Goal: Information Seeking & Learning: Find specific fact

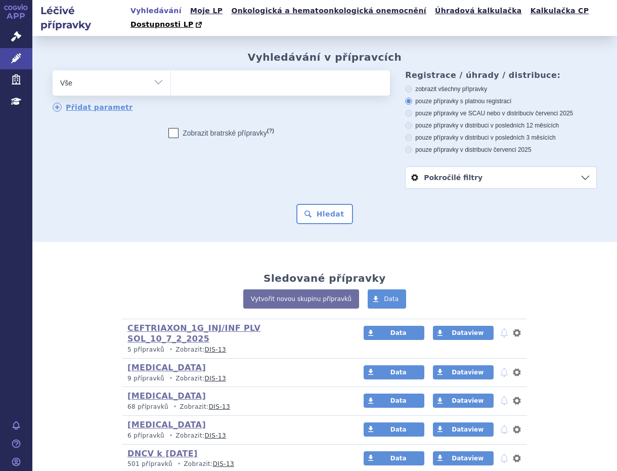
click at [222, 72] on ul at bounding box center [279, 80] width 216 height 21
click at [171, 72] on select at bounding box center [171, 82] width 1 height 25
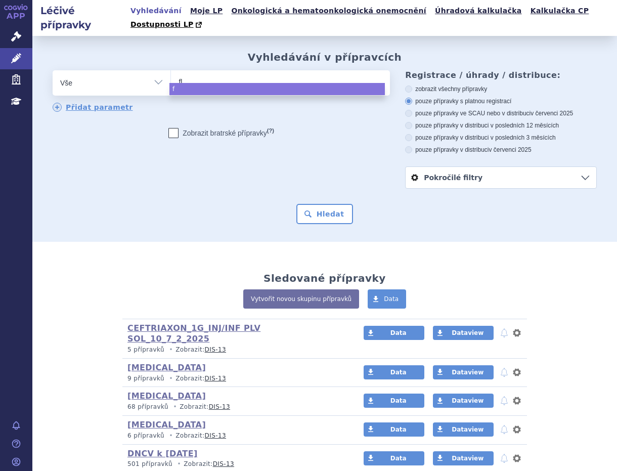
type input "flu"
type input "fluo"
type input "fluor"
type input "fluoro"
type input "fluorou"
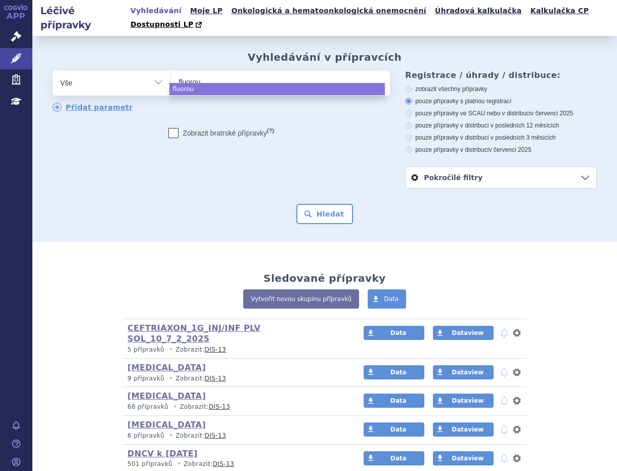
type input "fluorour"
type input "fluoroura"
type input "fluorourac"
type input "fluorouracil"
select select "[MEDICAL_DATA]"
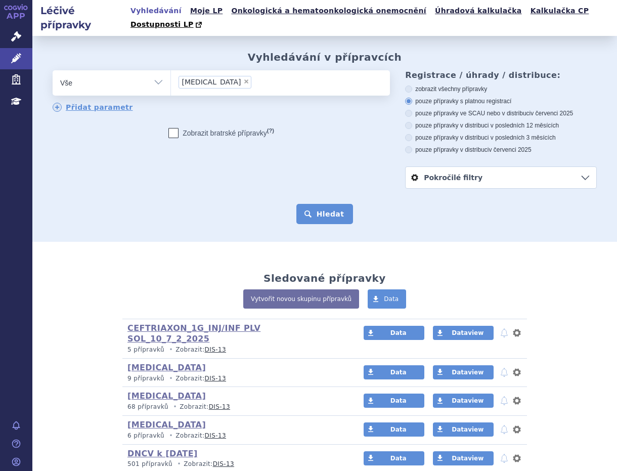
click at [329, 204] on button "Hledat" at bounding box center [325, 214] width 57 height 20
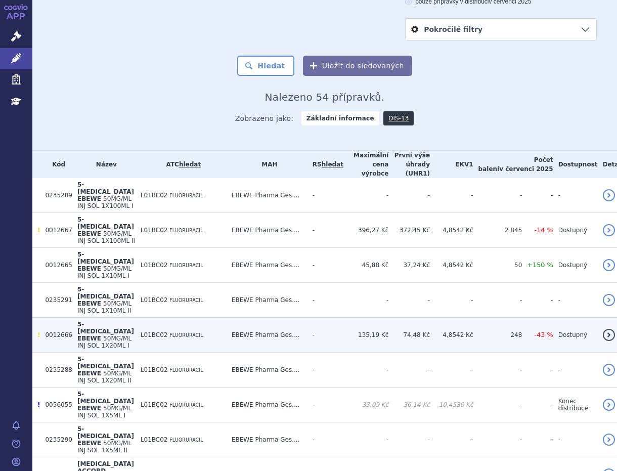
scroll to position [169, 0]
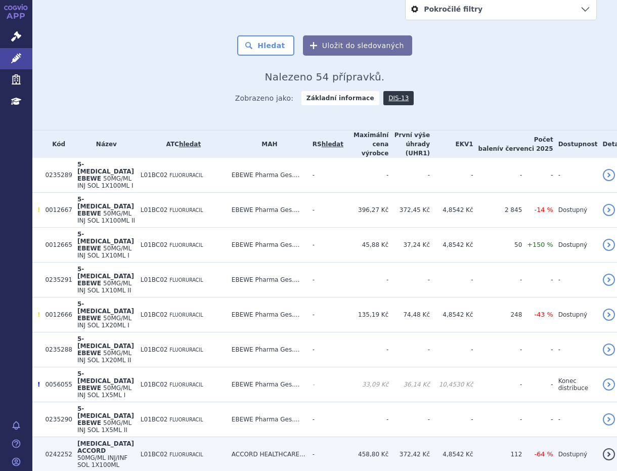
click at [129, 440] on span "[MEDICAL_DATA] ACCORD" at bounding box center [105, 447] width 57 height 14
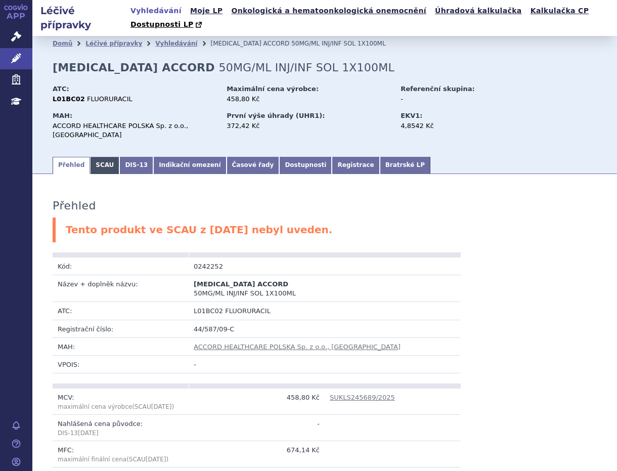
click at [92, 157] on link "SCAU" at bounding box center [104, 165] width 29 height 17
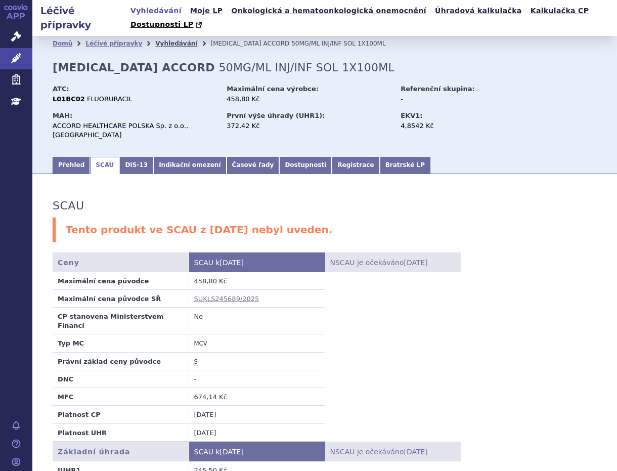
click at [155, 40] on link "Vyhledávání" at bounding box center [176, 43] width 42 height 7
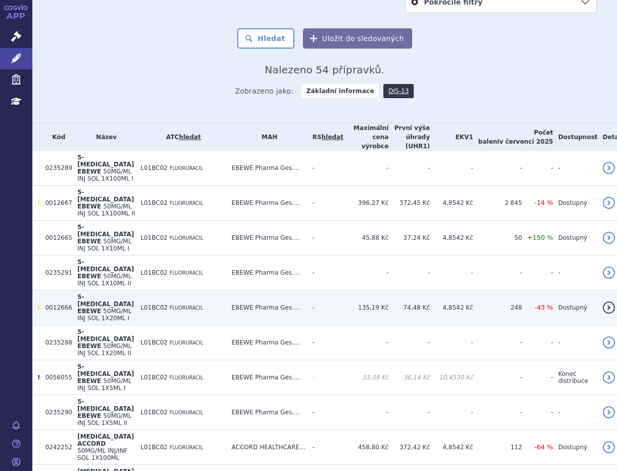
scroll to position [225, 0]
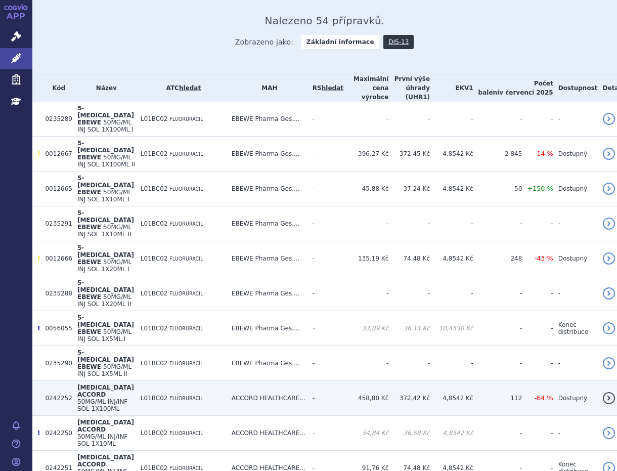
click at [90, 398] on span "50MG/ML INJ/INF SOL 1X100ML" at bounding box center [102, 405] width 50 height 14
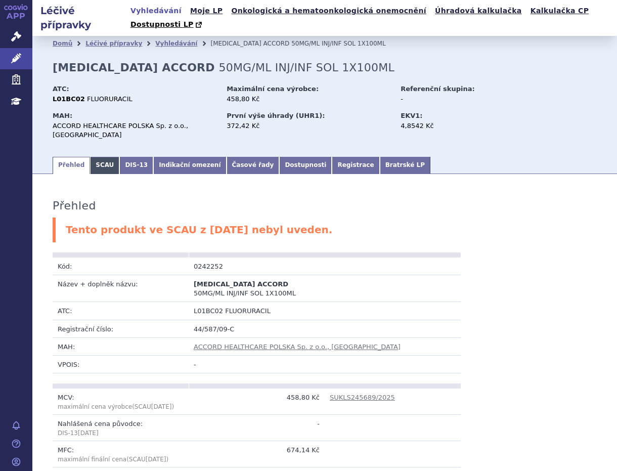
click at [102, 157] on link "SCAU" at bounding box center [104, 165] width 29 height 17
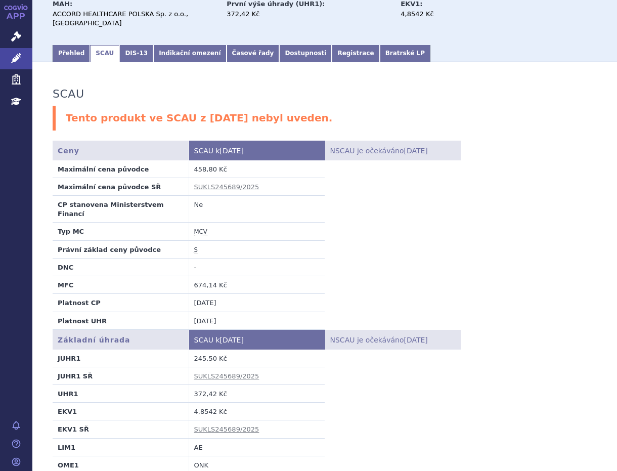
scroll to position [112, 0]
drag, startPoint x: 221, startPoint y: 361, endPoint x: 191, endPoint y: 362, distance: 30.4
click at [191, 384] on td "372,42 Kč" at bounding box center [257, 393] width 136 height 18
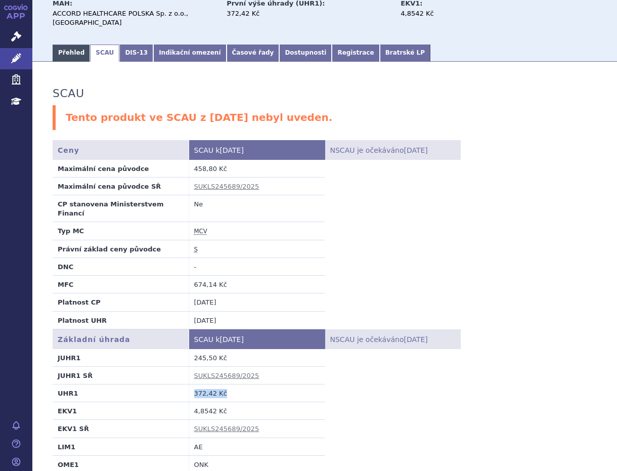
click at [61, 45] on link "Přehled" at bounding box center [71, 53] width 37 height 17
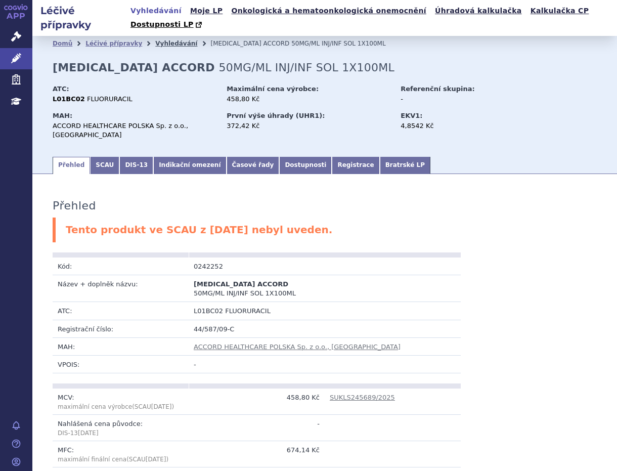
click at [155, 40] on link "Vyhledávání" at bounding box center [176, 43] width 42 height 7
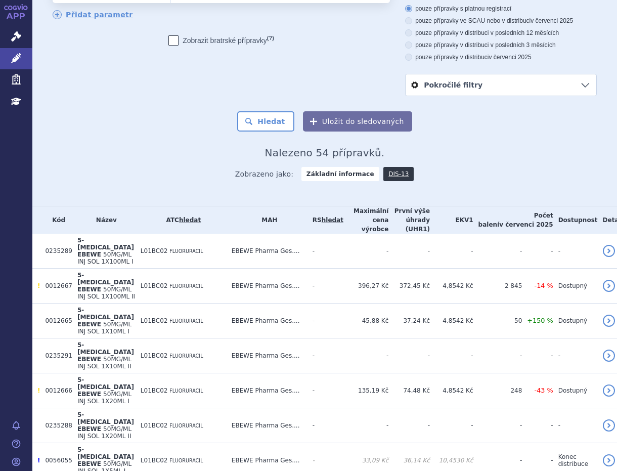
scroll to position [112, 0]
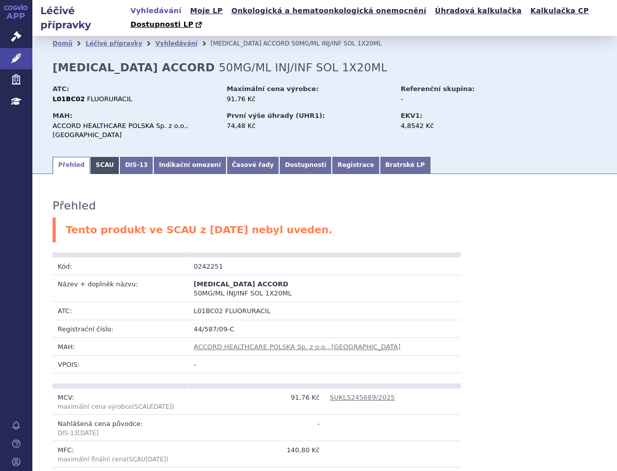
click at [100, 157] on link "SCAU" at bounding box center [104, 165] width 29 height 17
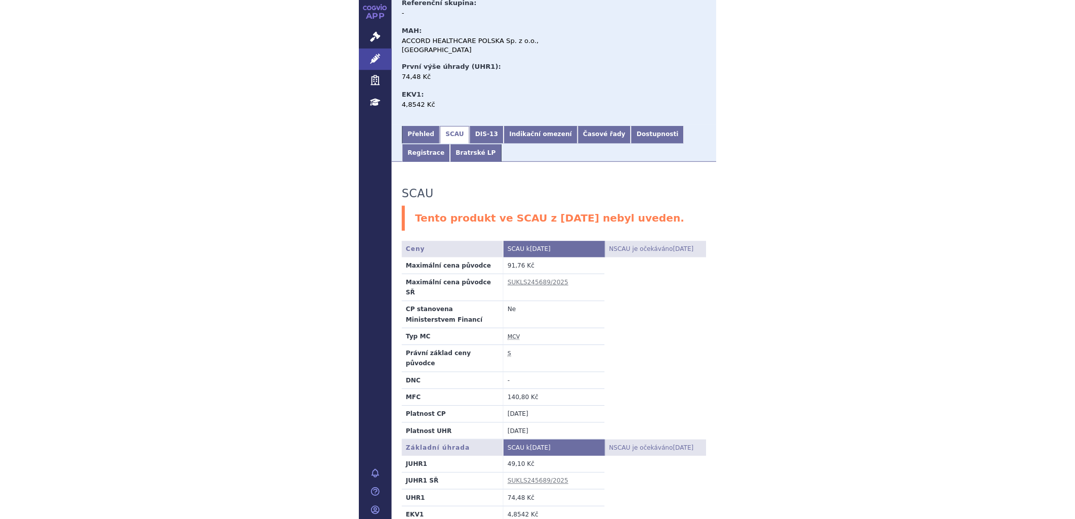
scroll to position [127, 0]
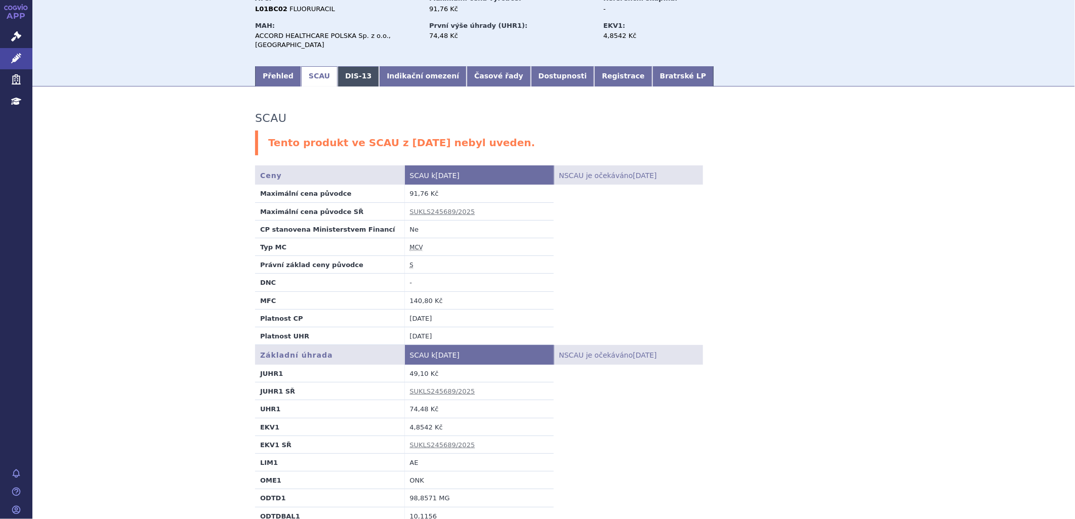
scroll to position [14, 0]
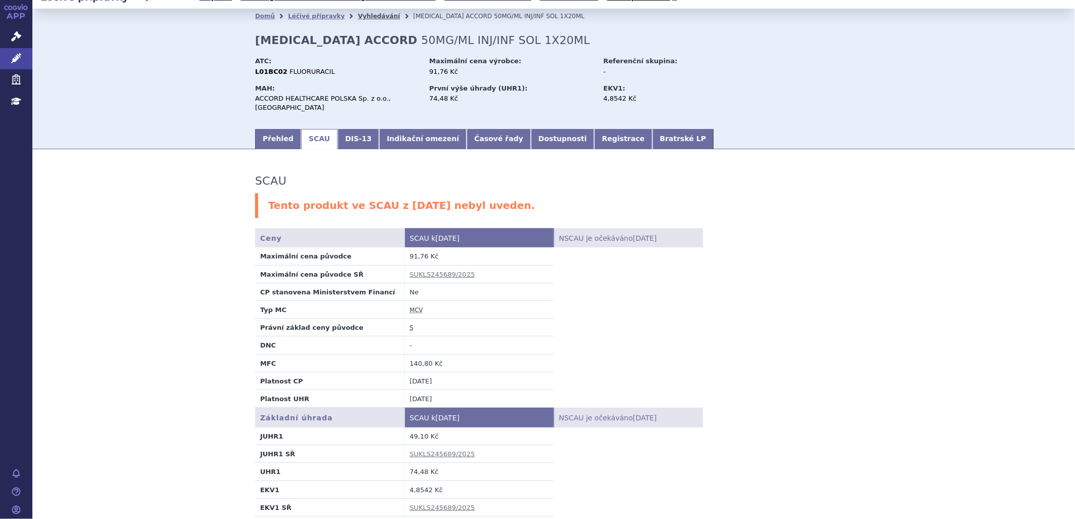
click at [365, 17] on link "Vyhledávání" at bounding box center [379, 16] width 42 height 7
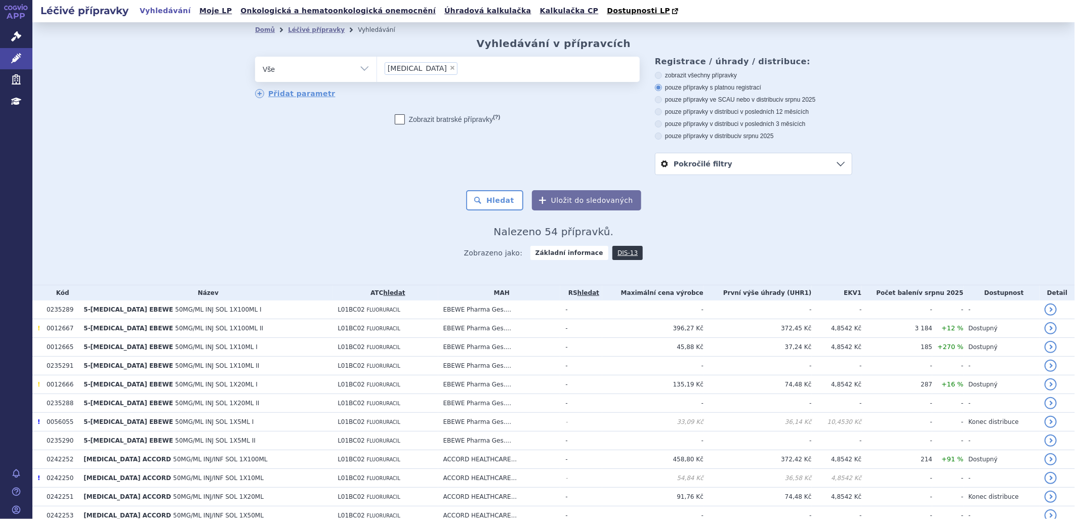
click at [449, 70] on span "×" at bounding box center [452, 68] width 6 height 6
click at [377, 70] on select "fluorouracil" at bounding box center [376, 68] width 1 height 25
select select
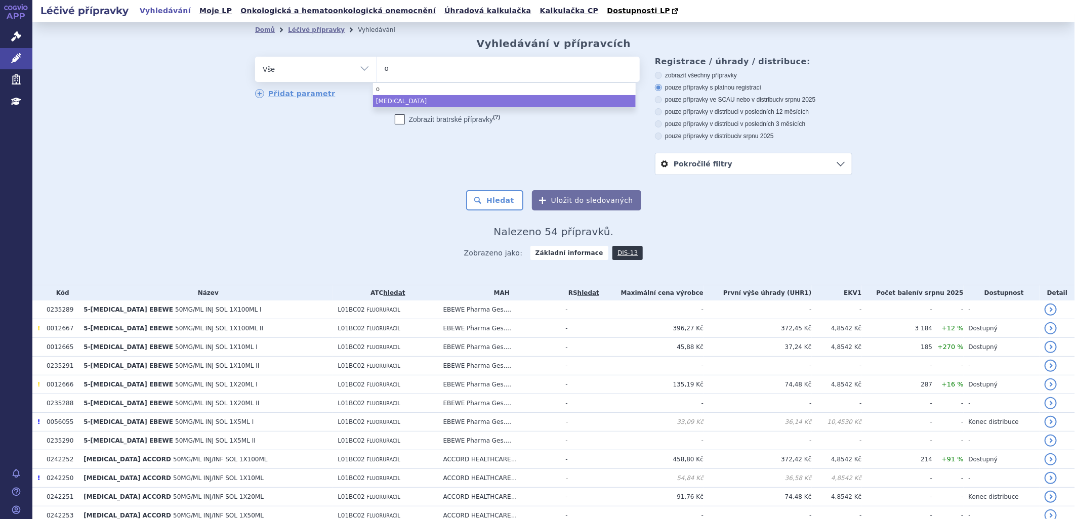
type input "ox"
type input "oxal"
type input "oxali"
type input "oxalip"
drag, startPoint x: 405, startPoint y: 69, endPoint x: 338, endPoint y: 64, distance: 67.5
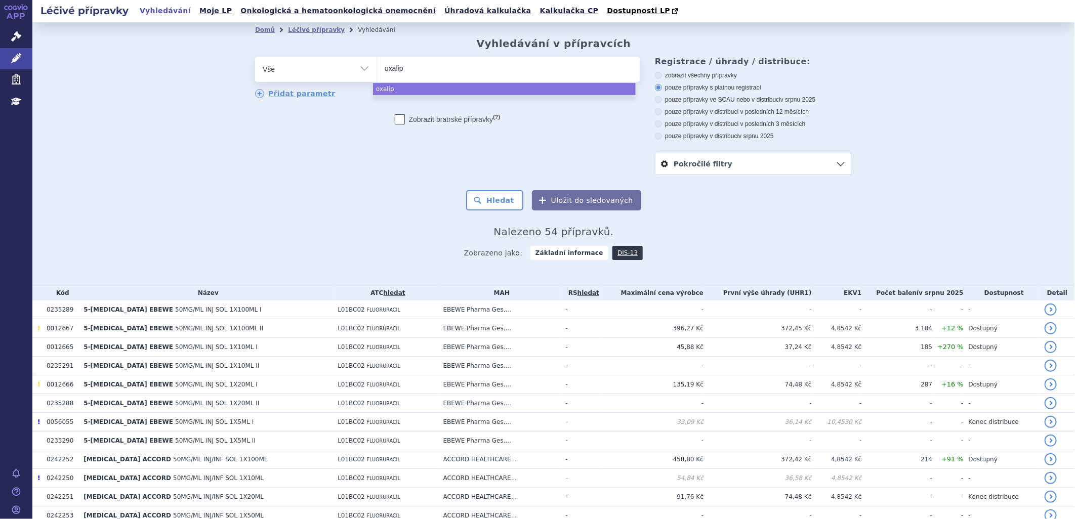
click at [338, 64] on div "odstranit Vše Přípravek/SUKL kód MAH VPOIS ATC/Aktivní látka" at bounding box center [447, 69] width 385 height 25
paste input "027776"
type input "027776"
select select "027776"
type input "027776"
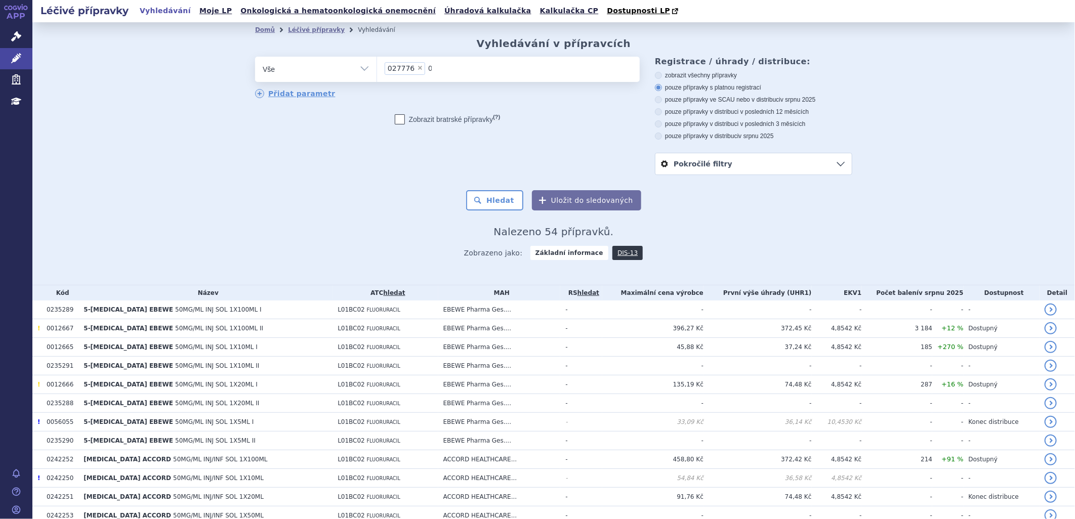
select select
type input "0277761"
select select "0277761"
click at [490, 200] on button "Hledat" at bounding box center [494, 200] width 57 height 20
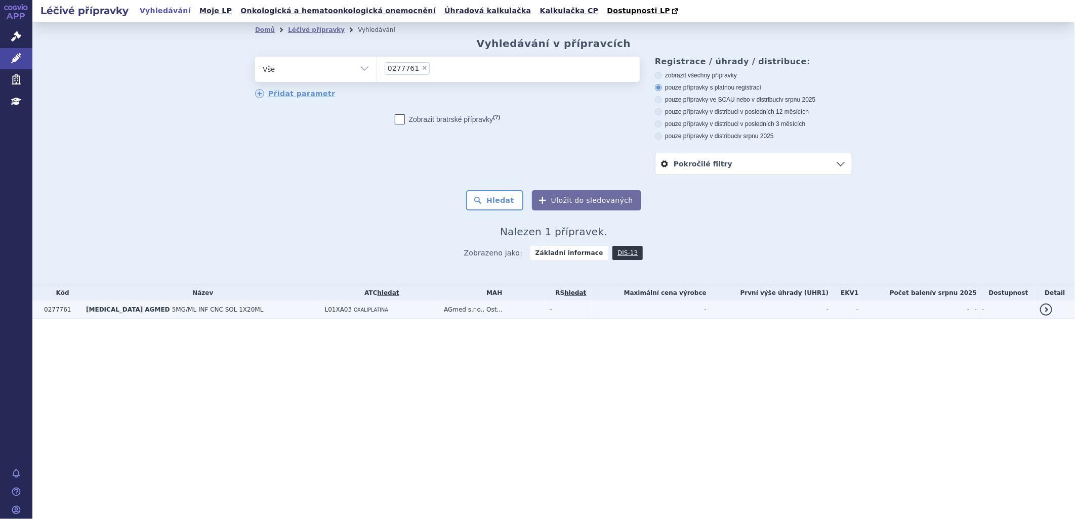
click at [107, 310] on span "[MEDICAL_DATA] AGMED" at bounding box center [128, 309] width 84 height 7
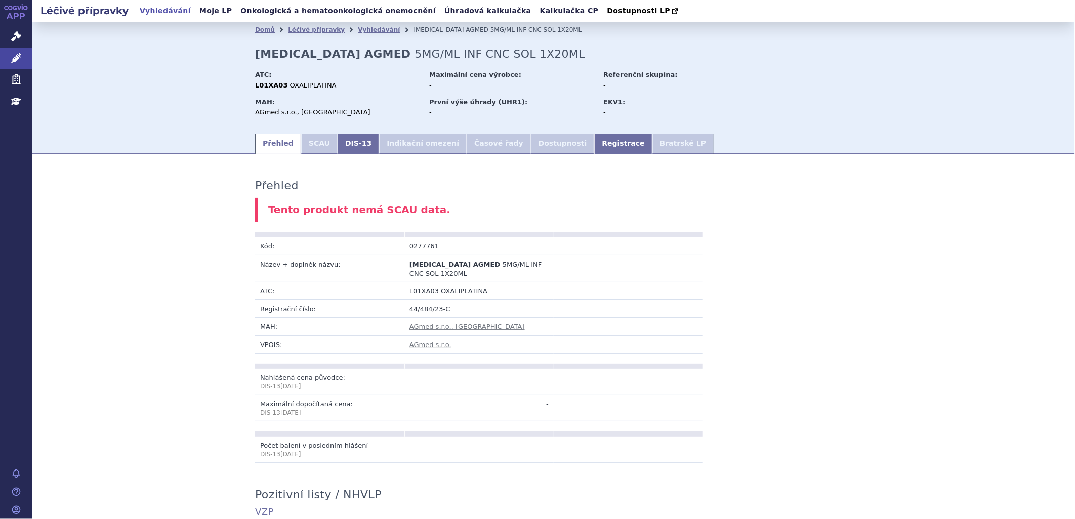
click at [312, 144] on li "SCAU" at bounding box center [319, 144] width 36 height 20
click at [594, 142] on link "Registrace" at bounding box center [623, 144] width 58 height 20
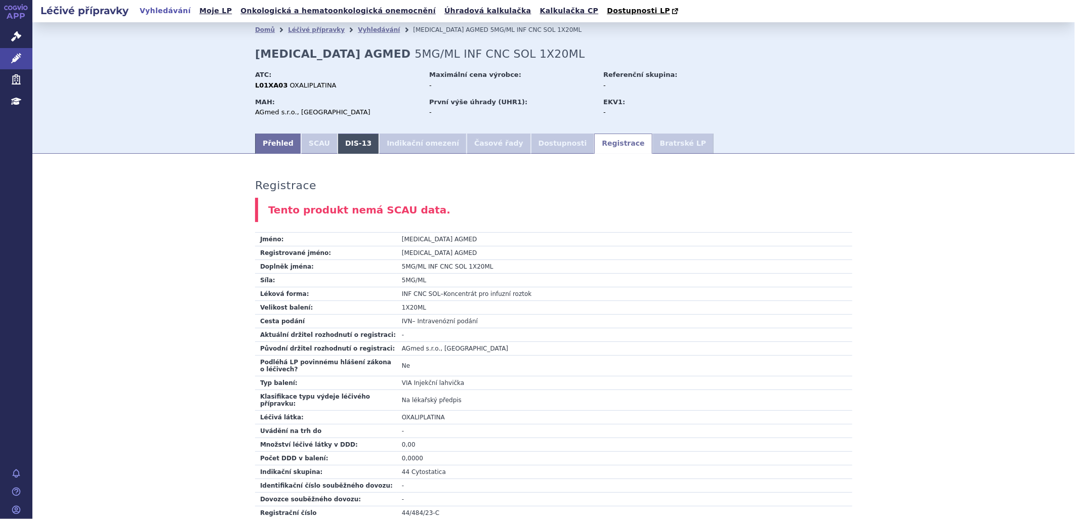
click at [344, 145] on link "DIS-13" at bounding box center [358, 144] width 41 height 20
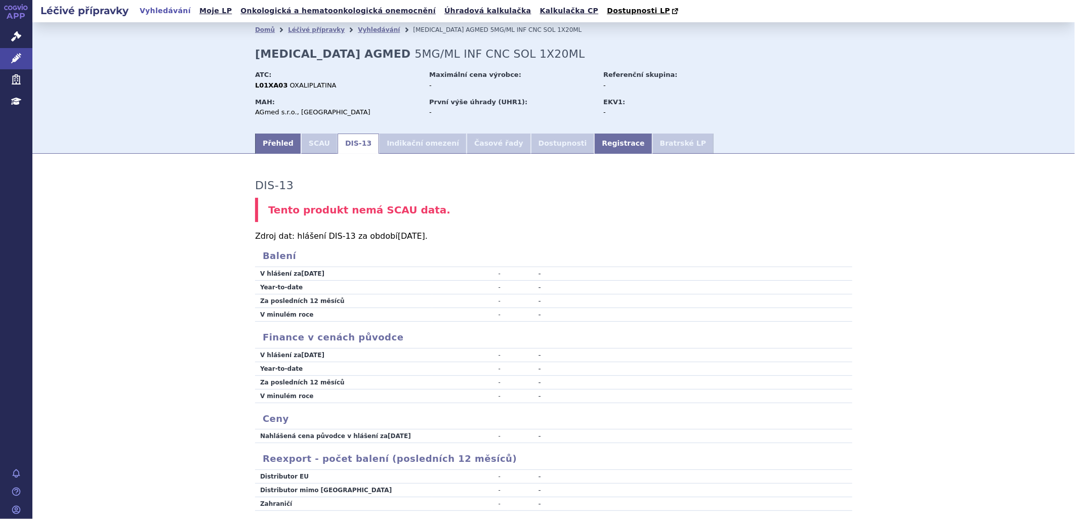
click at [364, 94] on div "ATC: L01XA03 OXALIPLATINA" at bounding box center [341, 81] width 172 height 27
click at [257, 142] on link "Přehled" at bounding box center [278, 144] width 46 height 20
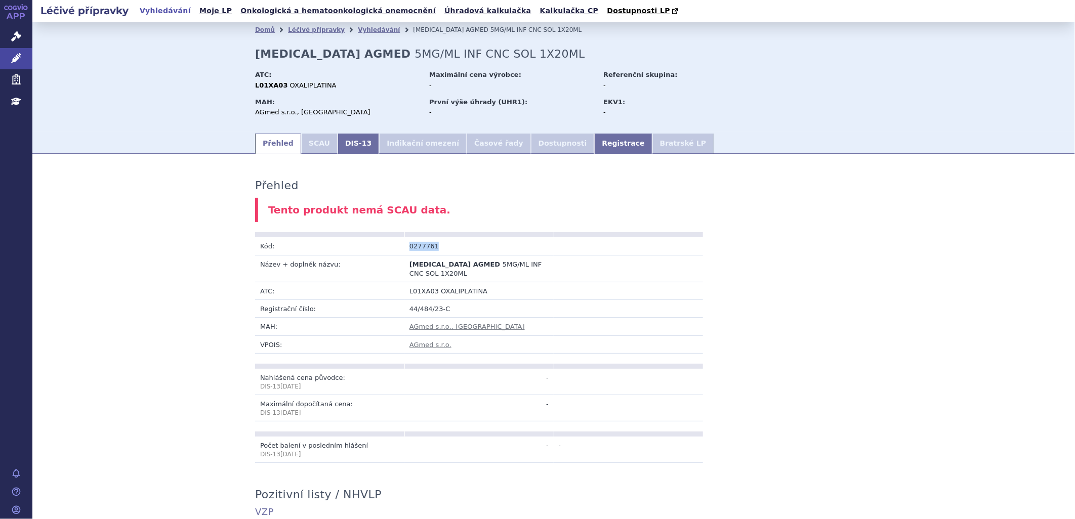
drag, startPoint x: 431, startPoint y: 245, endPoint x: 403, endPoint y: 245, distance: 27.3
click at [404, 245] on td "0277761" at bounding box center [478, 246] width 149 height 18
copy td "0277761"
click at [338, 143] on link "DIS-13" at bounding box center [358, 144] width 41 height 20
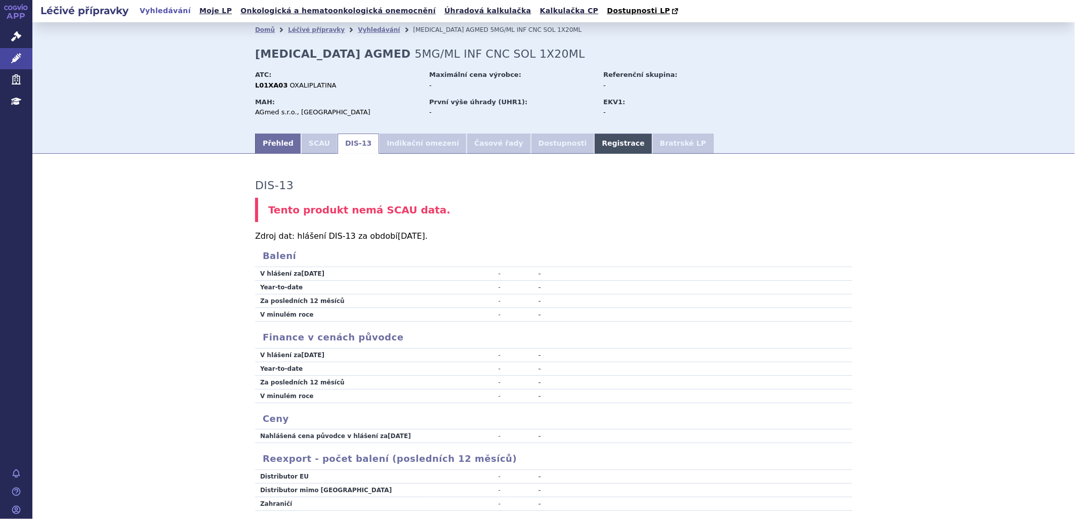
click at [594, 144] on link "Registrace" at bounding box center [623, 144] width 58 height 20
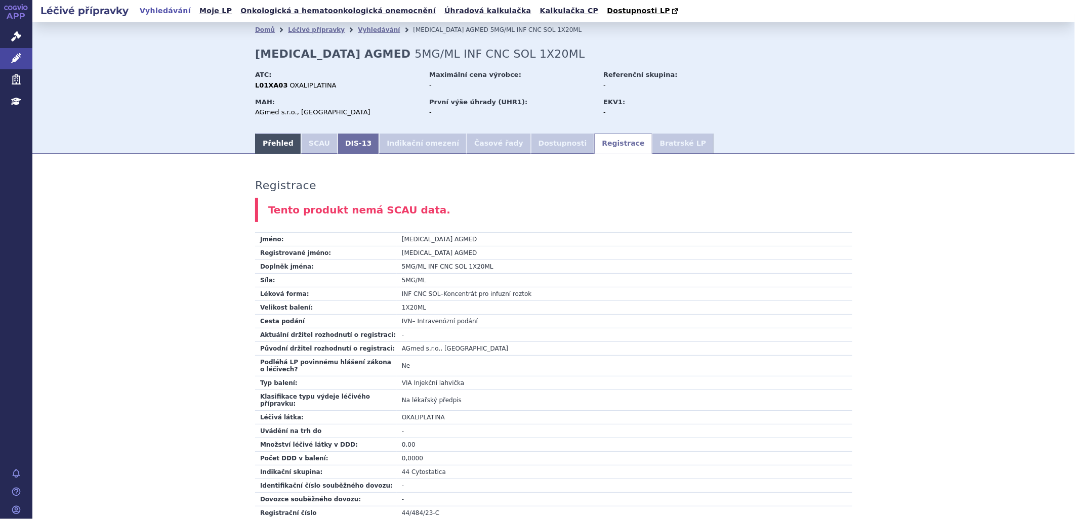
click at [275, 144] on link "Přehled" at bounding box center [278, 144] width 46 height 20
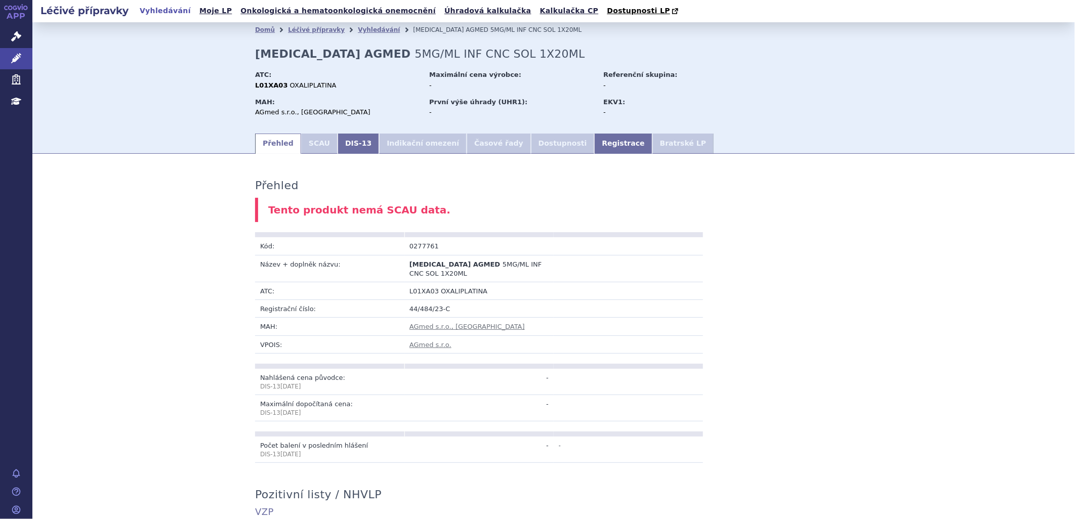
drag, startPoint x: 330, startPoint y: 77, endPoint x: 332, endPoint y: 83, distance: 6.1
click at [330, 77] on div "ATC:" at bounding box center [337, 74] width 164 height 9
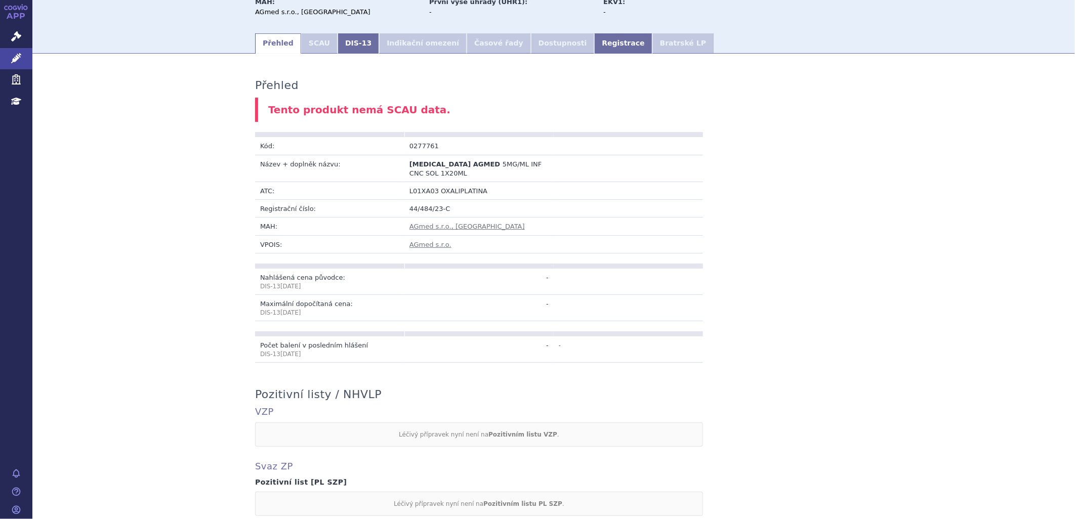
scroll to position [56, 0]
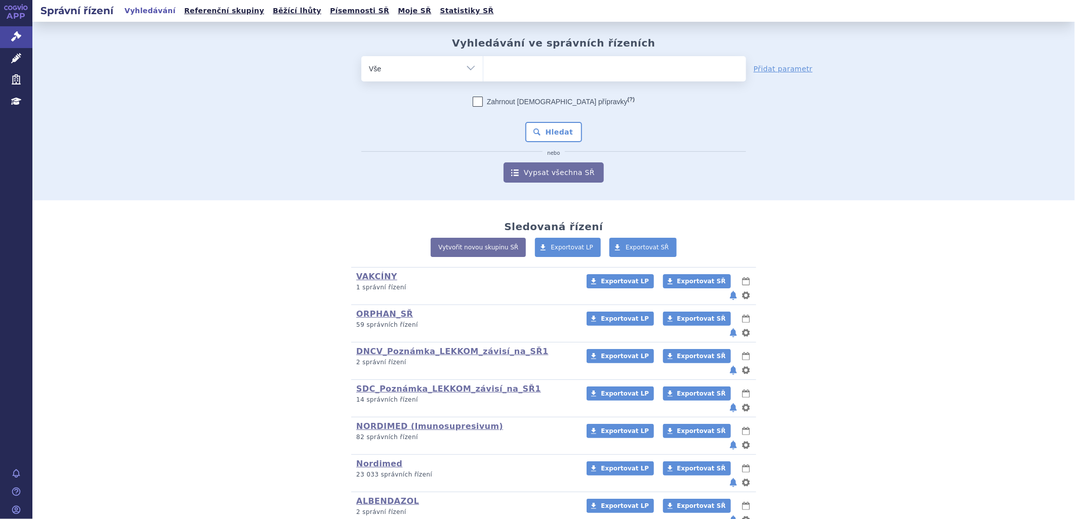
click at [504, 69] on ul at bounding box center [614, 66] width 263 height 21
click at [483, 69] on select at bounding box center [483, 68] width 1 height 25
paste input "0277761"
type input "0277761"
select select "0277761"
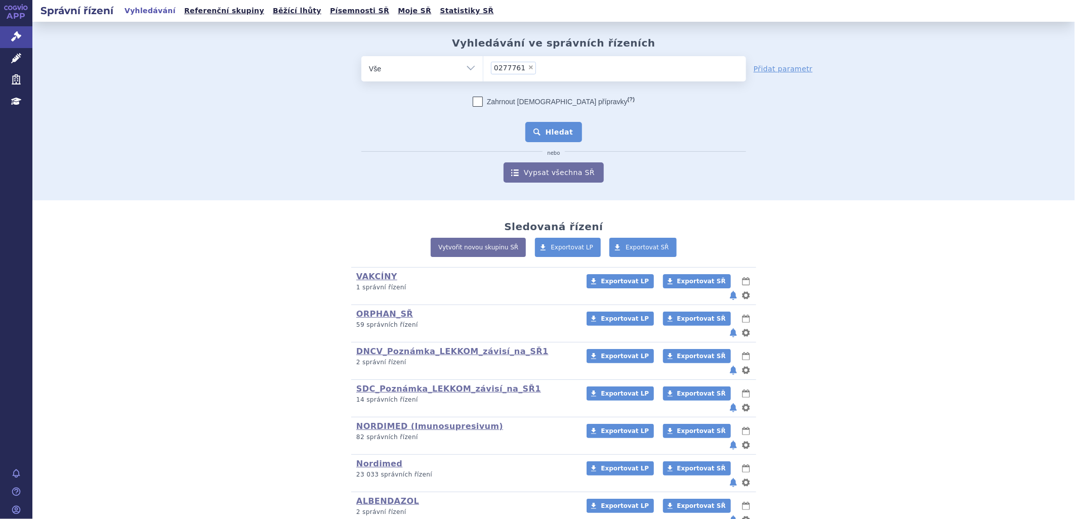
click at [543, 128] on button "Hledat" at bounding box center [553, 132] width 57 height 20
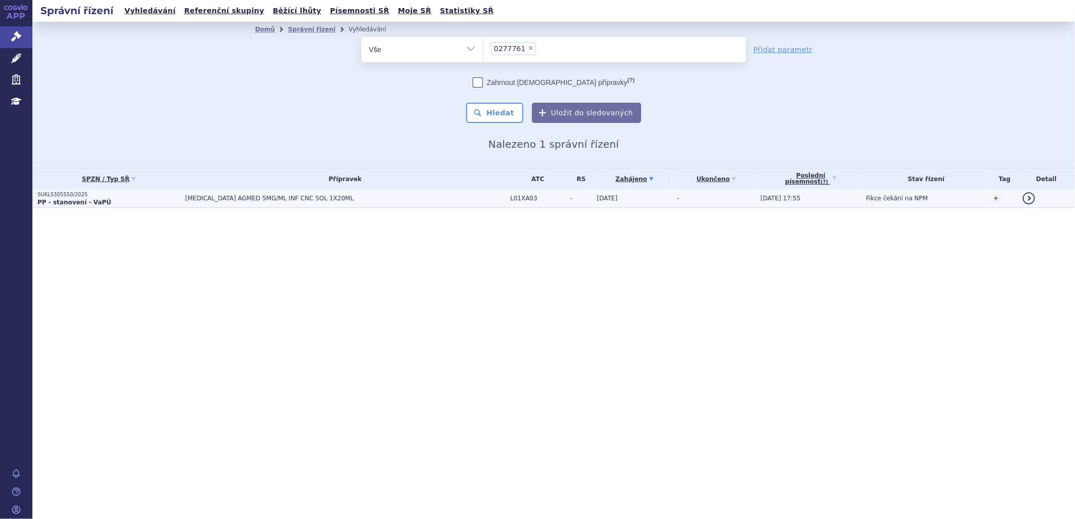
click at [249, 201] on td "[MEDICAL_DATA] AGMED 5MG/ML INF CNC SOL 1X20ML" at bounding box center [342, 198] width 325 height 19
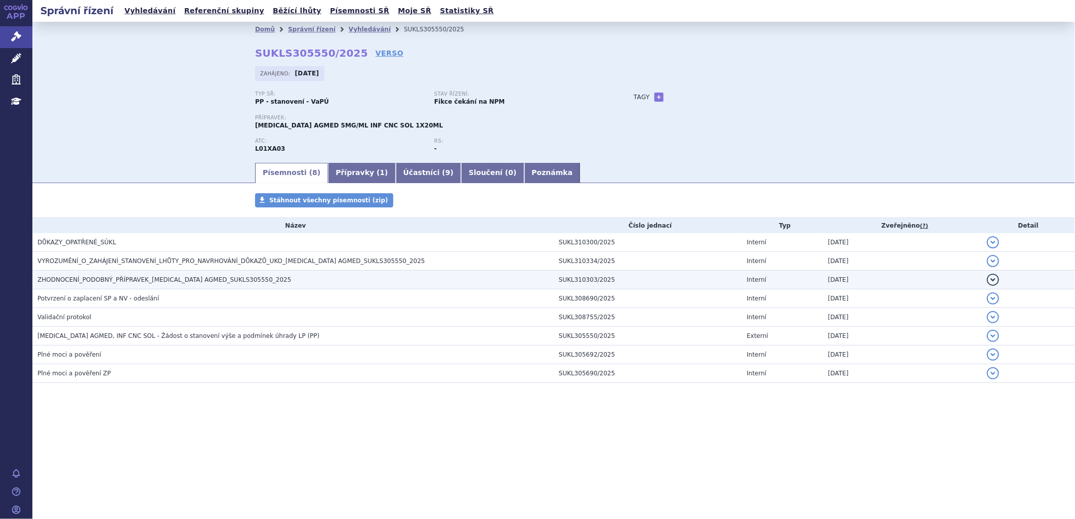
click at [136, 280] on span "ZHODNOCENÍ_PODOBNÝ_PŘÍPRAVEK_OXALIPLATIN AGMED_SUKLS305550_2025" at bounding box center [164, 279] width 254 height 7
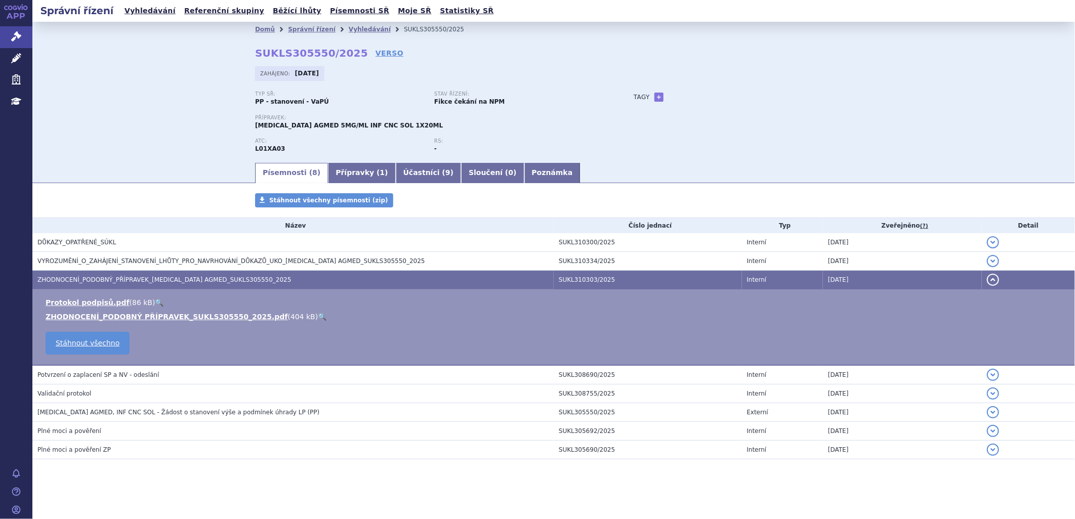
click at [318, 315] on link "🔍" at bounding box center [322, 317] width 9 height 8
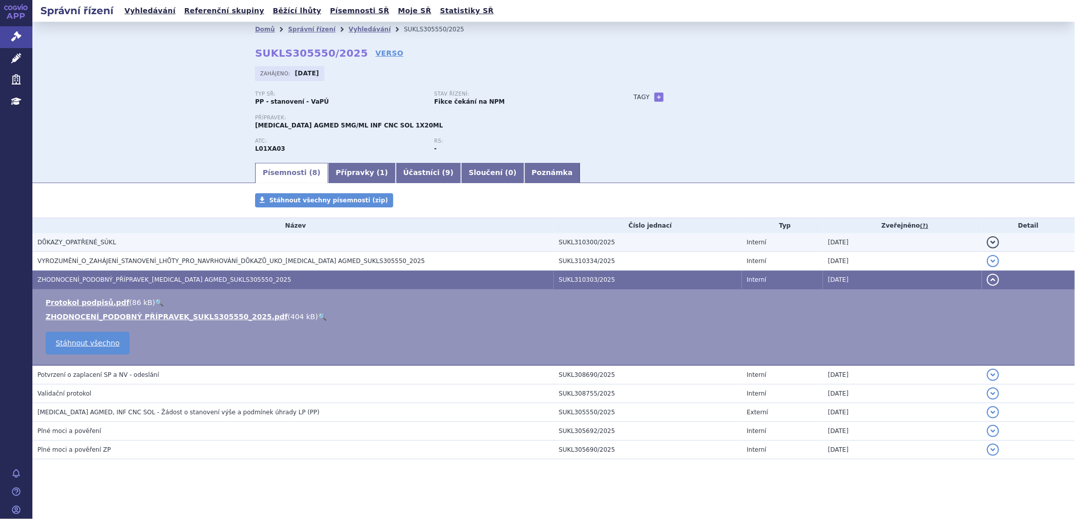
click at [110, 241] on h3 "DŮKAZY_OPATŘENÉ_SÚKL" at bounding box center [295, 242] width 516 height 10
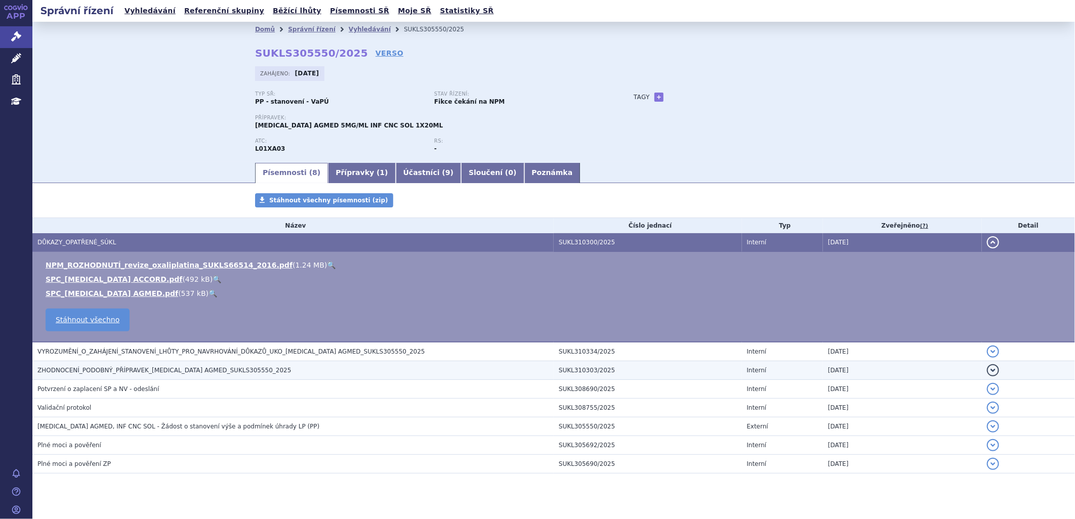
click at [117, 368] on span "ZHODNOCENÍ_PODOBNÝ_PŘÍPRAVEK_OXALIPLATIN AGMED_SUKLS305550_2025" at bounding box center [164, 370] width 254 height 7
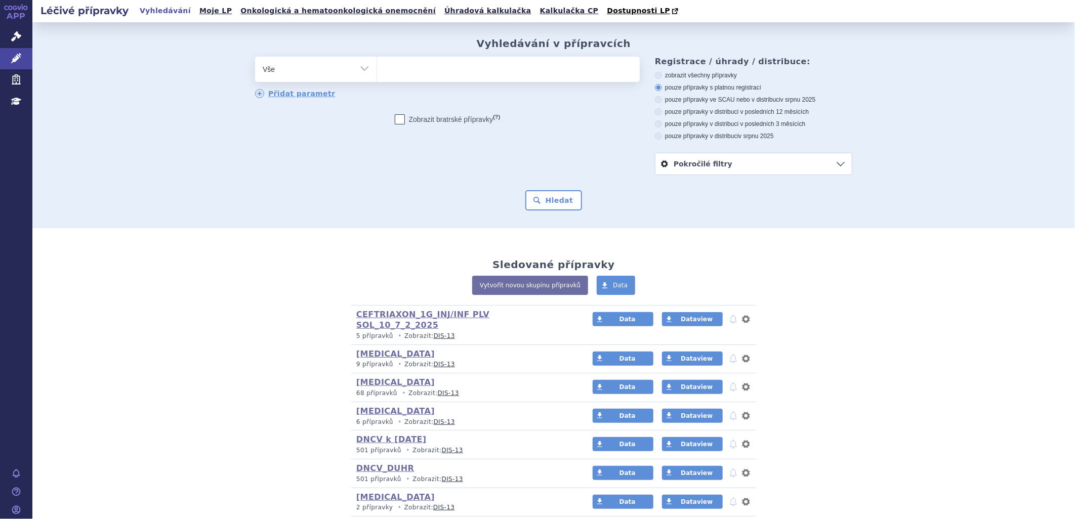
type input "0239969"
select select "0239969"
click at [561, 195] on button "Hledat" at bounding box center [553, 200] width 57 height 20
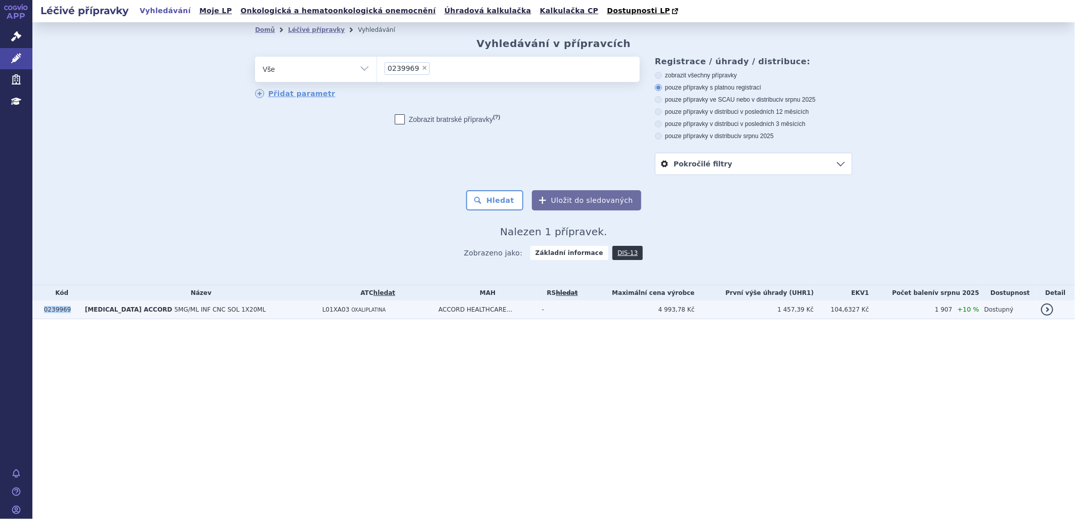
drag, startPoint x: 43, startPoint y: 310, endPoint x: 65, endPoint y: 316, distance: 22.6
click at [65, 316] on td "0239969" at bounding box center [59, 310] width 41 height 19
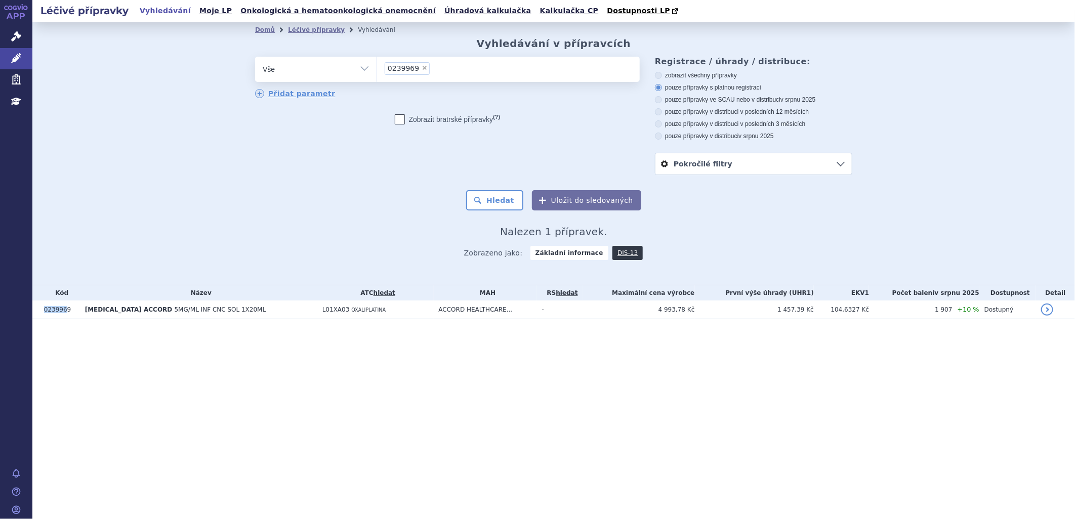
copy td "023996"
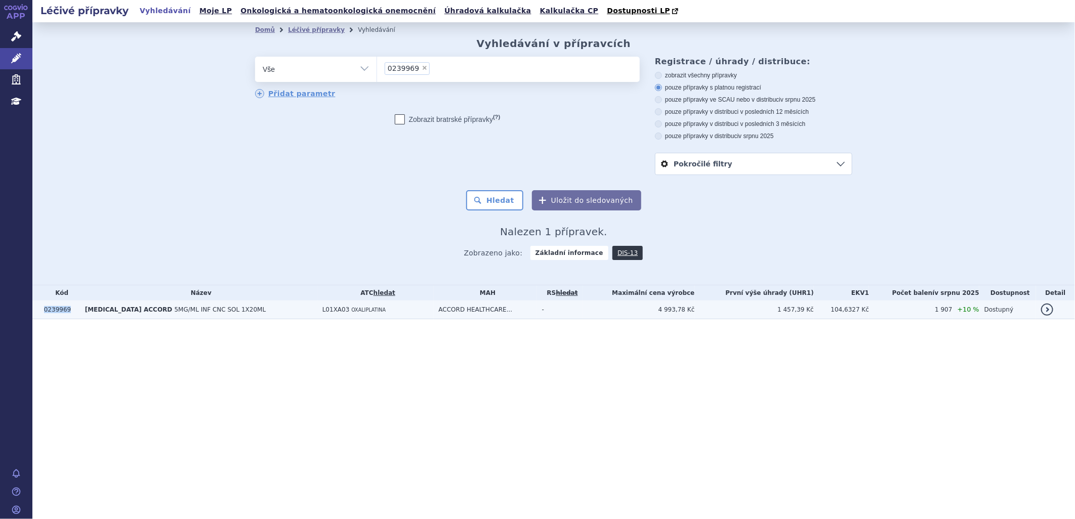
drag, startPoint x: 67, startPoint y: 311, endPoint x: 46, endPoint y: 310, distance: 21.8
click at [46, 310] on td "0239969" at bounding box center [59, 310] width 41 height 19
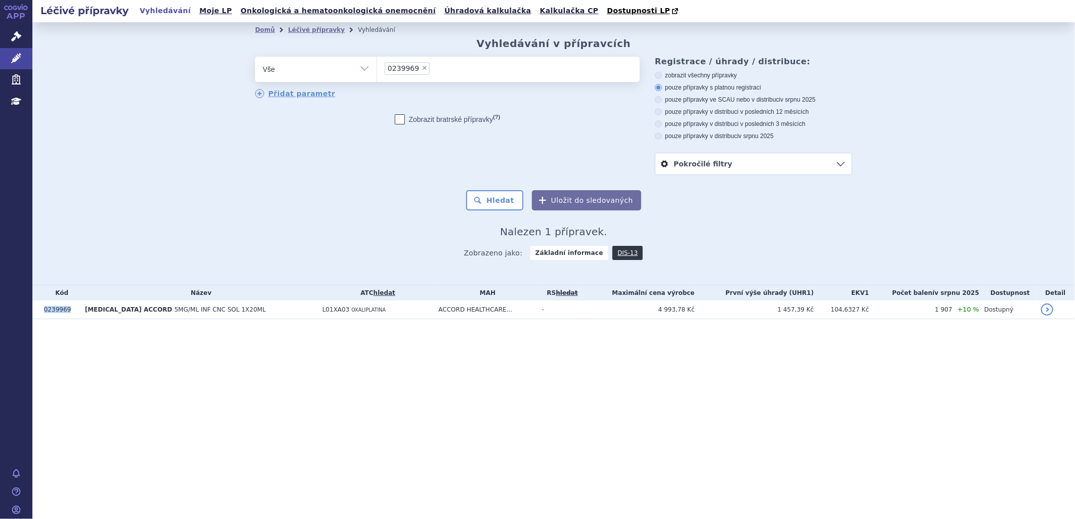
copy td "0239969"
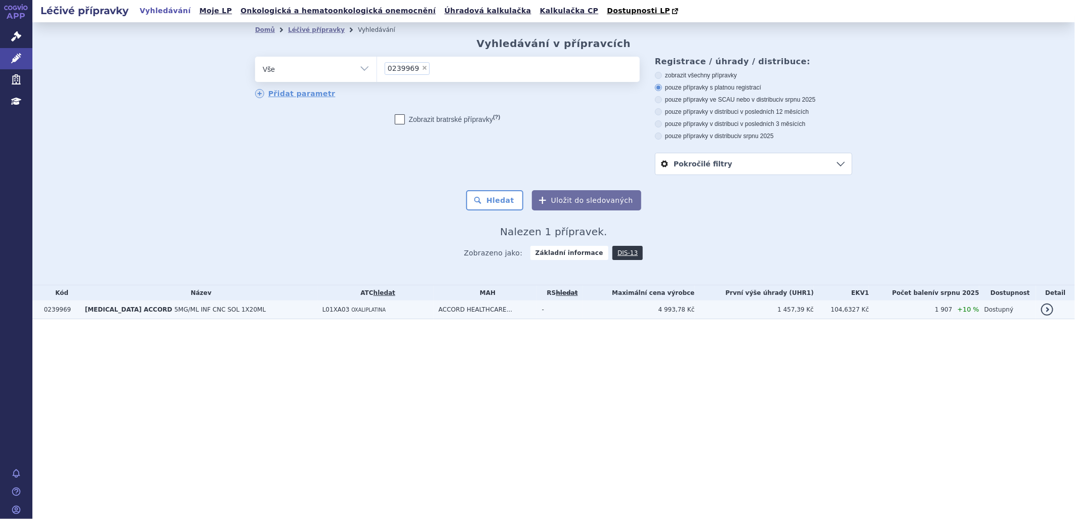
click at [136, 312] on span "[MEDICAL_DATA] ACCORD" at bounding box center [129, 309] width 88 height 7
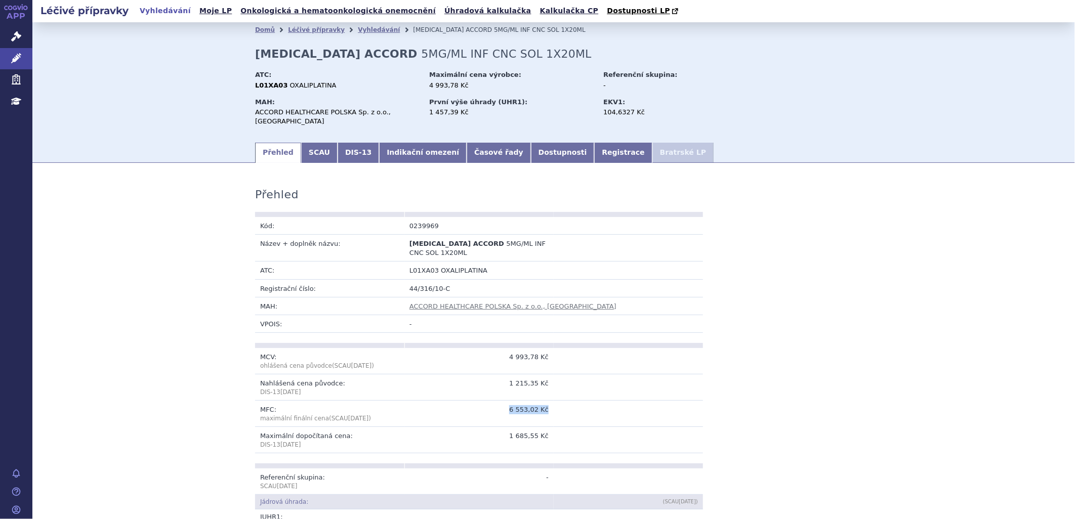
drag, startPoint x: 508, startPoint y: 401, endPoint x: 593, endPoint y: 400, distance: 85.0
click at [593, 401] on tr "MFC: maximální finální cena (SCAU Sep 2025 ) 6 553,02 Kč" at bounding box center [479, 414] width 448 height 26
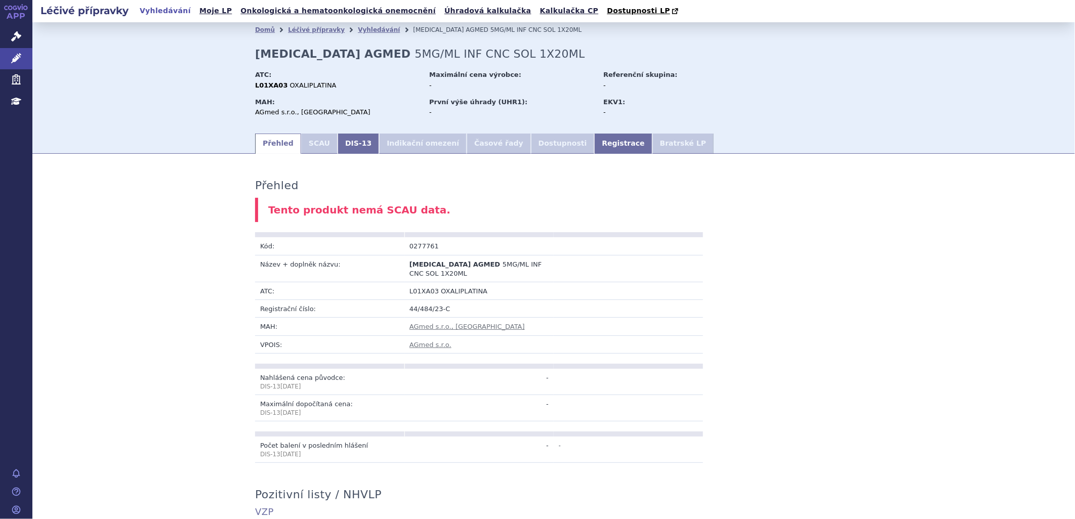
click at [155, 12] on link "Vyhledávání" at bounding box center [165, 11] width 57 height 14
